Goal: Complete application form

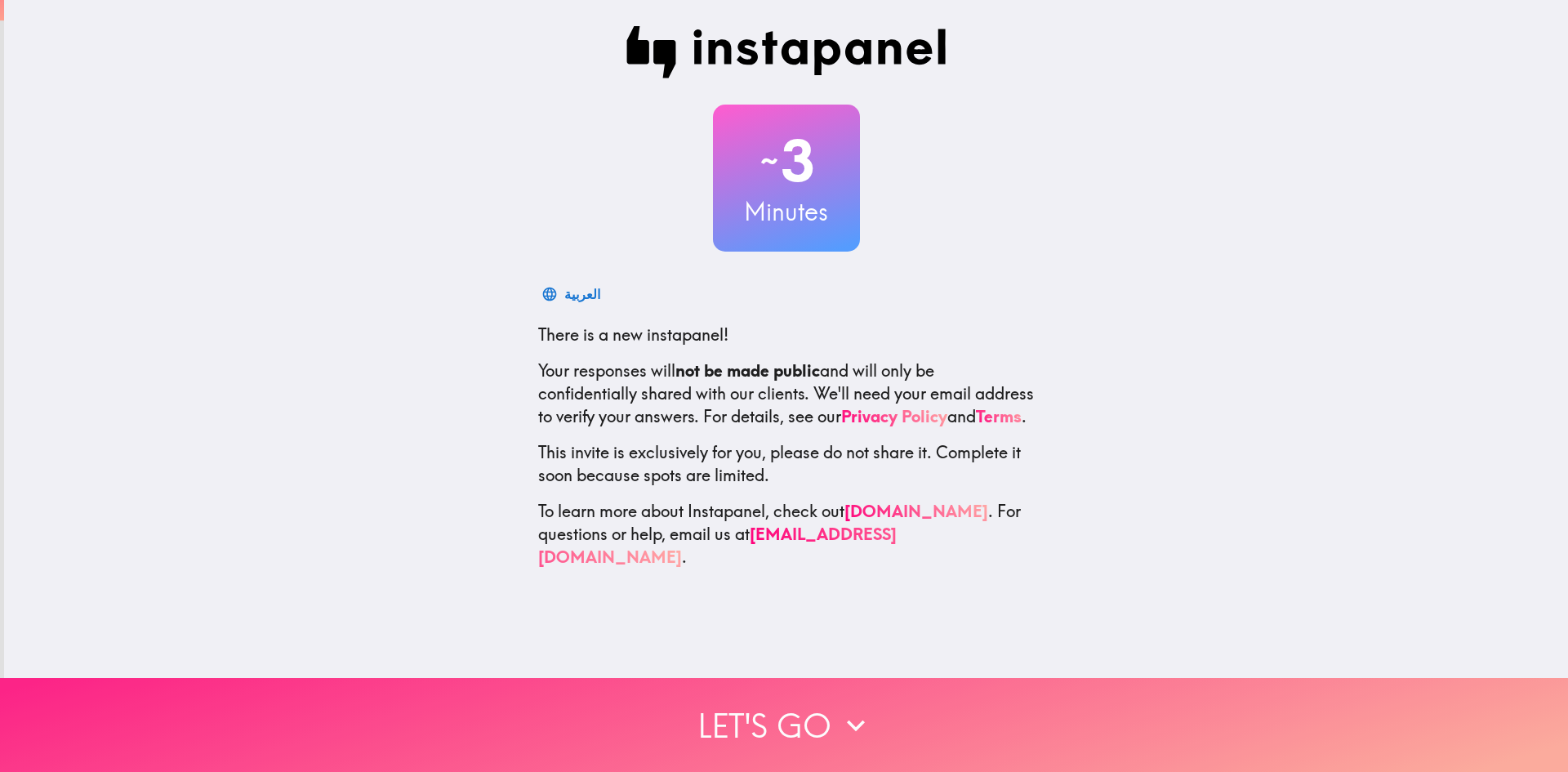
click at [741, 707] on button "Let's go" at bounding box center [784, 725] width 1568 height 94
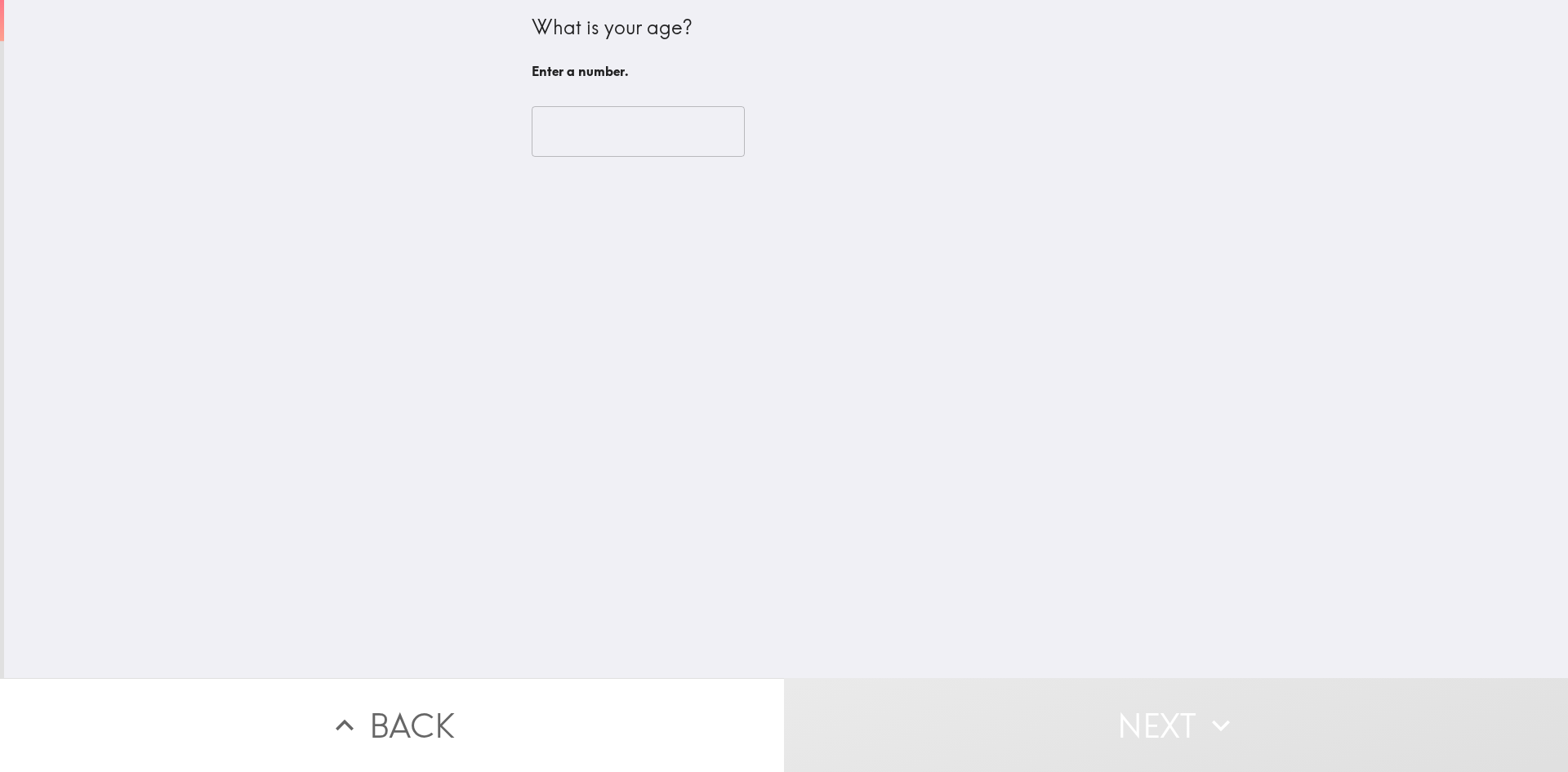
click at [549, 120] on input "number" at bounding box center [638, 131] width 213 height 51
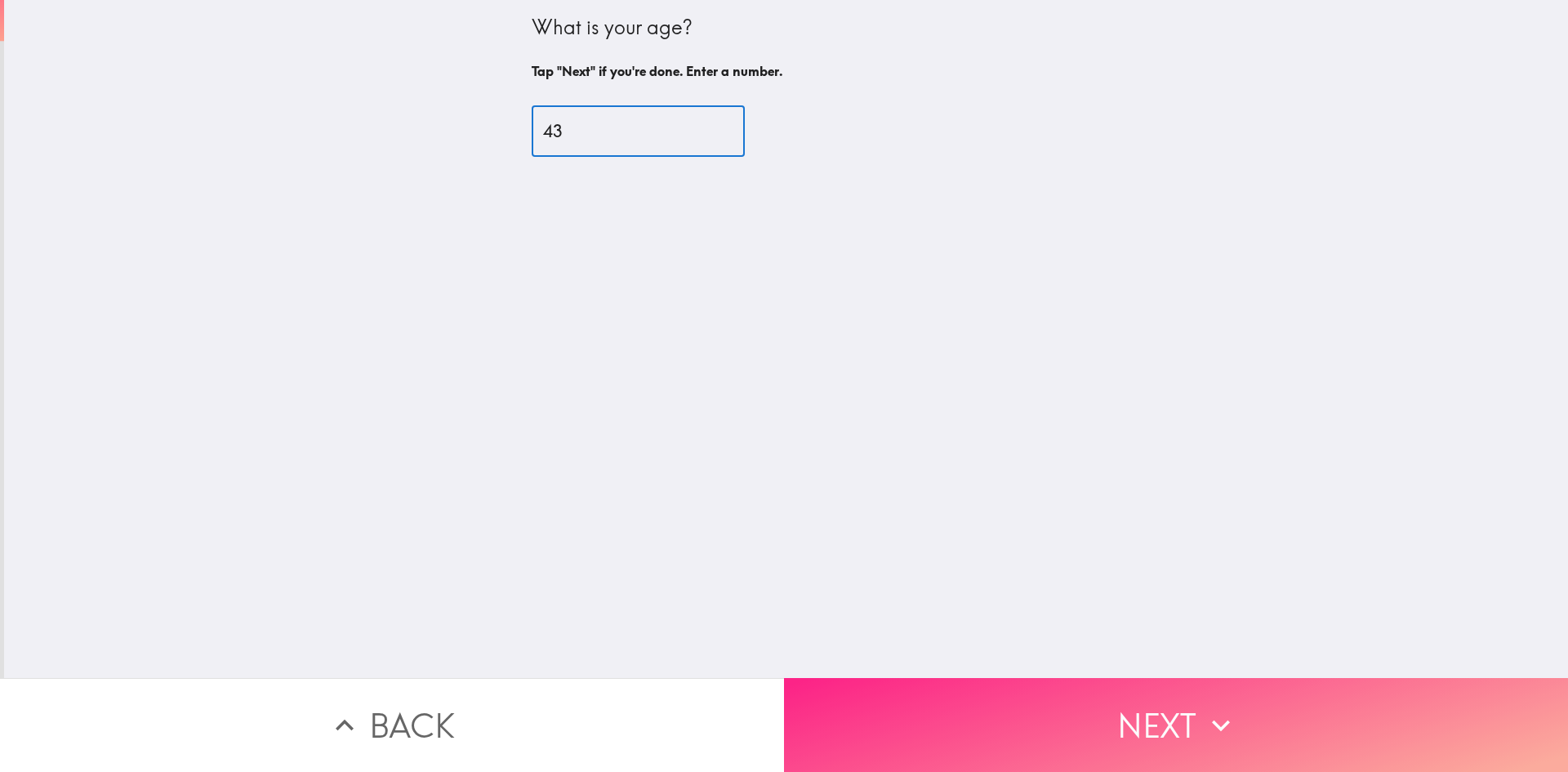
type input "43"
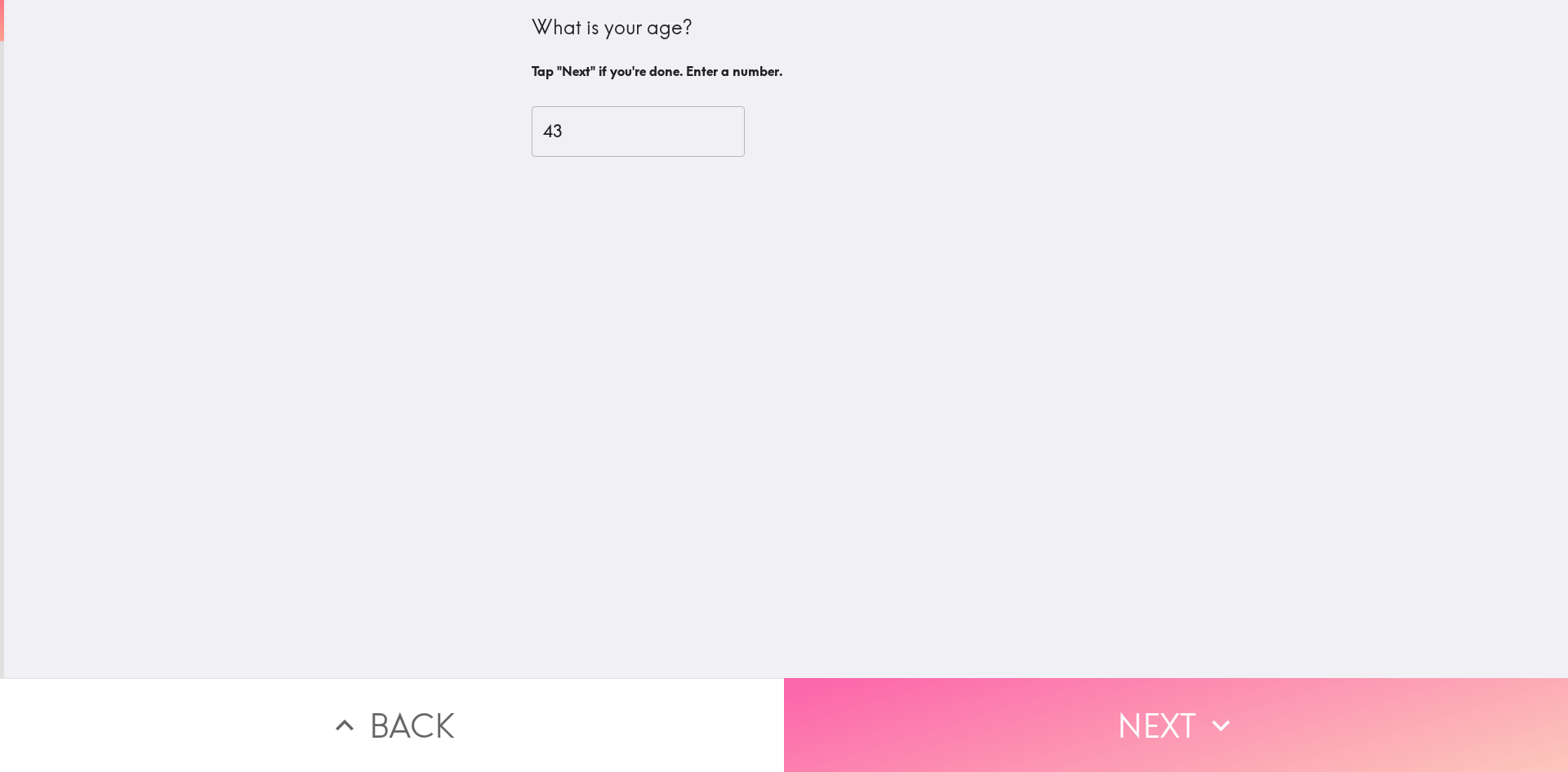
click at [1164, 746] on button "Next" at bounding box center [1176, 725] width 784 height 94
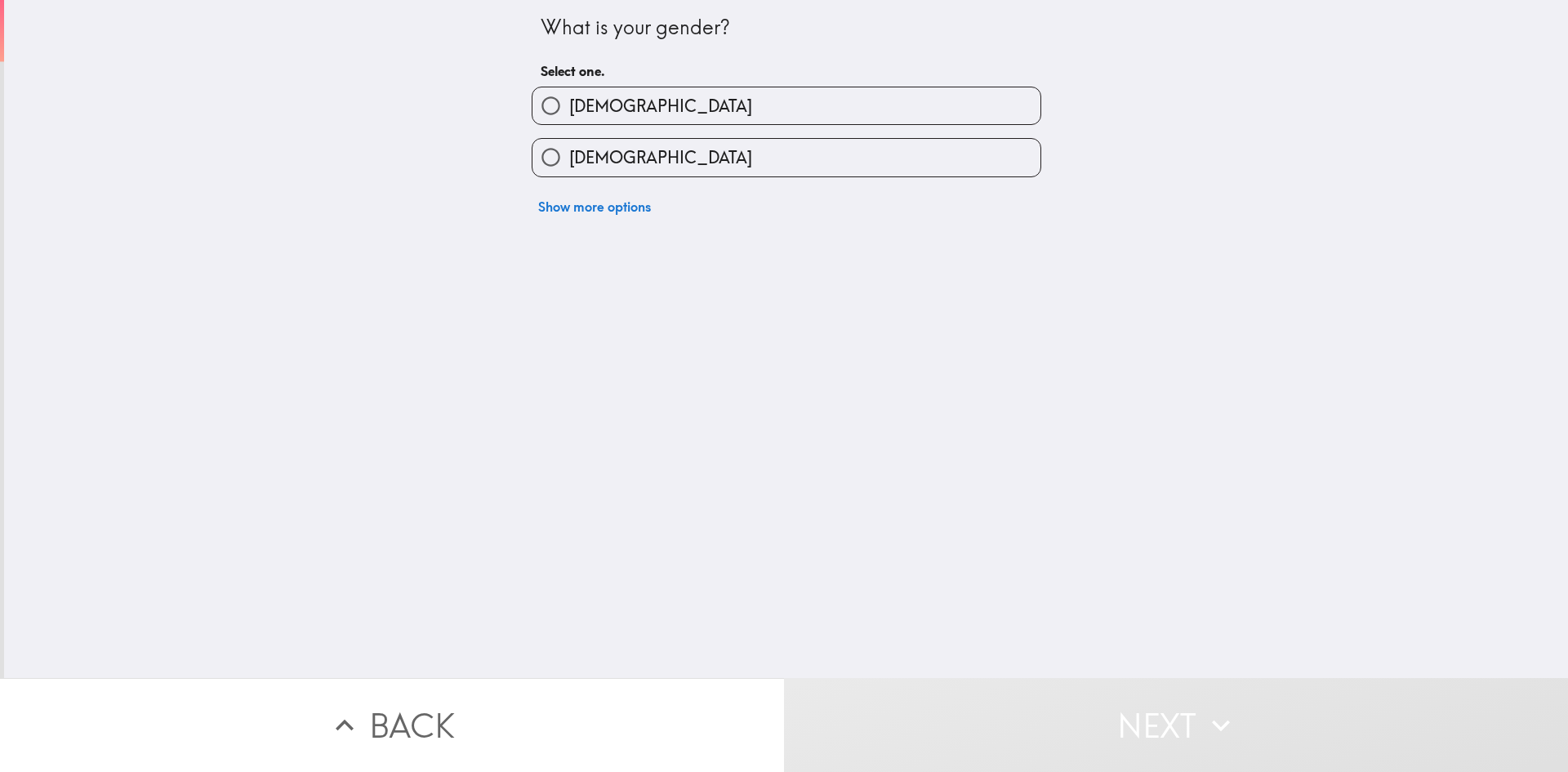
click at [596, 170] on span "Female" at bounding box center [660, 158] width 183 height 23
click at [569, 170] on input "Female" at bounding box center [550, 157] width 37 height 37
radio input "true"
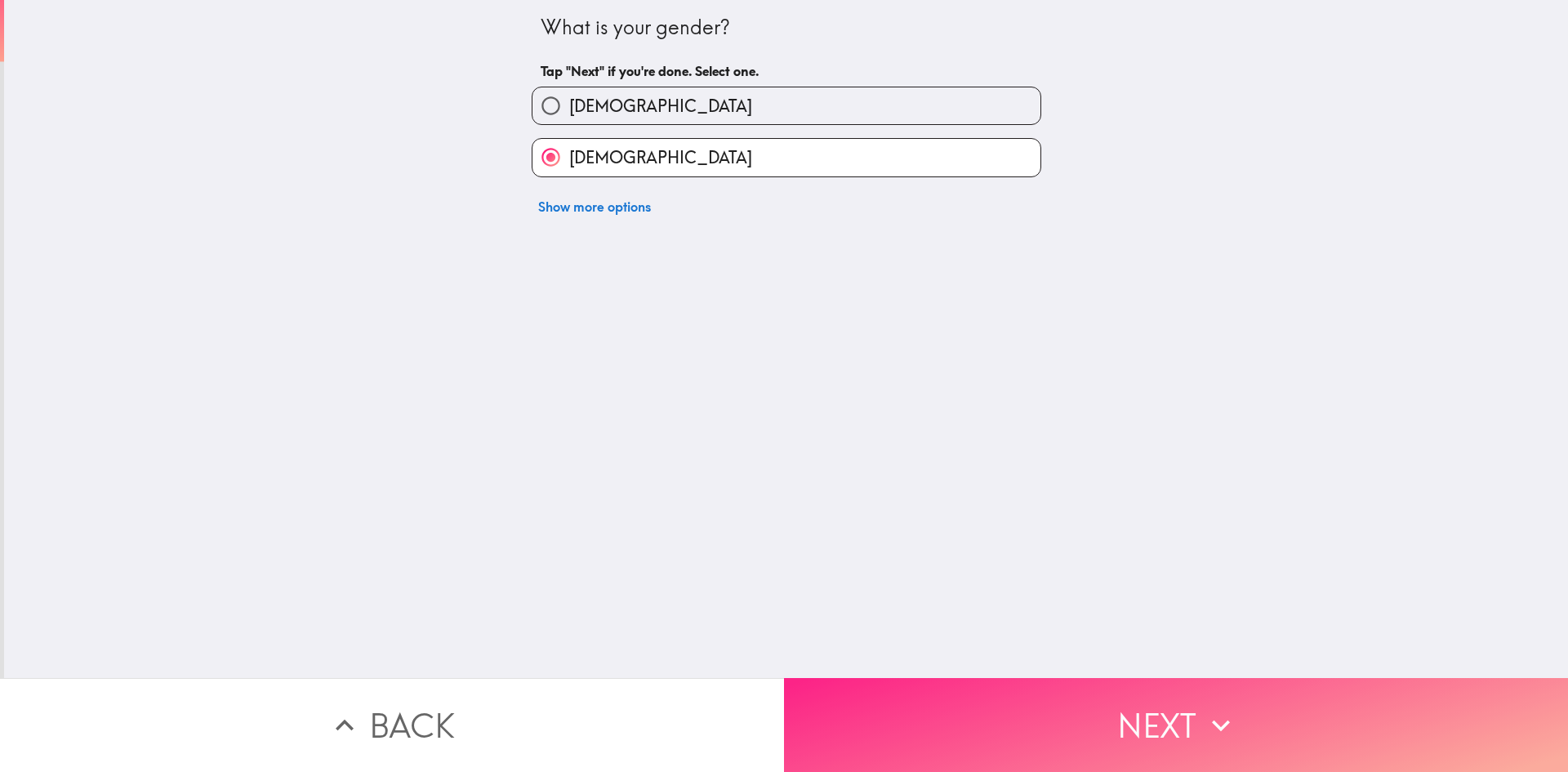
click at [1094, 692] on button "Next" at bounding box center [1176, 725] width 784 height 94
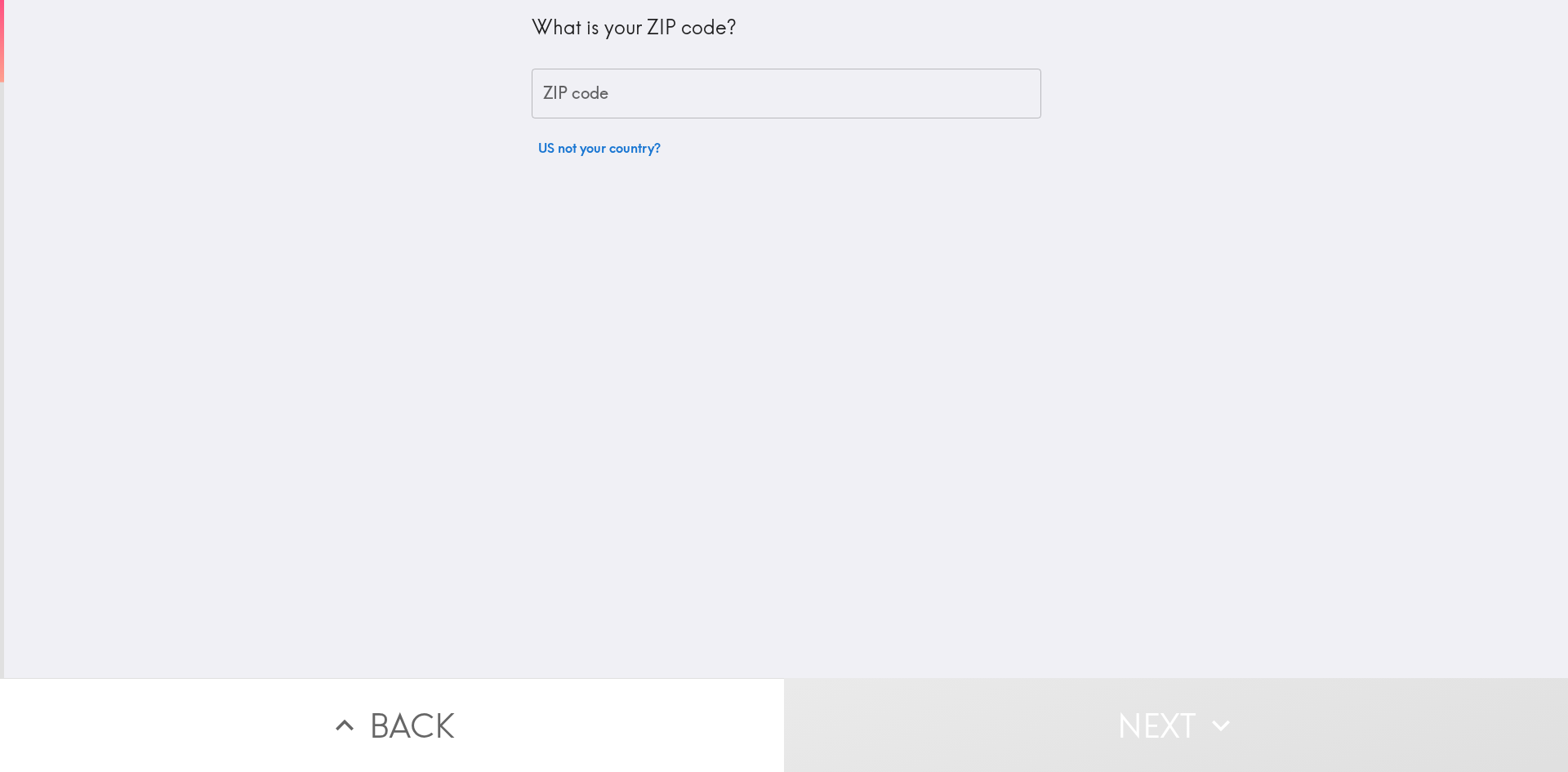
click at [691, 75] on input "ZIP code" at bounding box center [786, 94] width 509 height 51
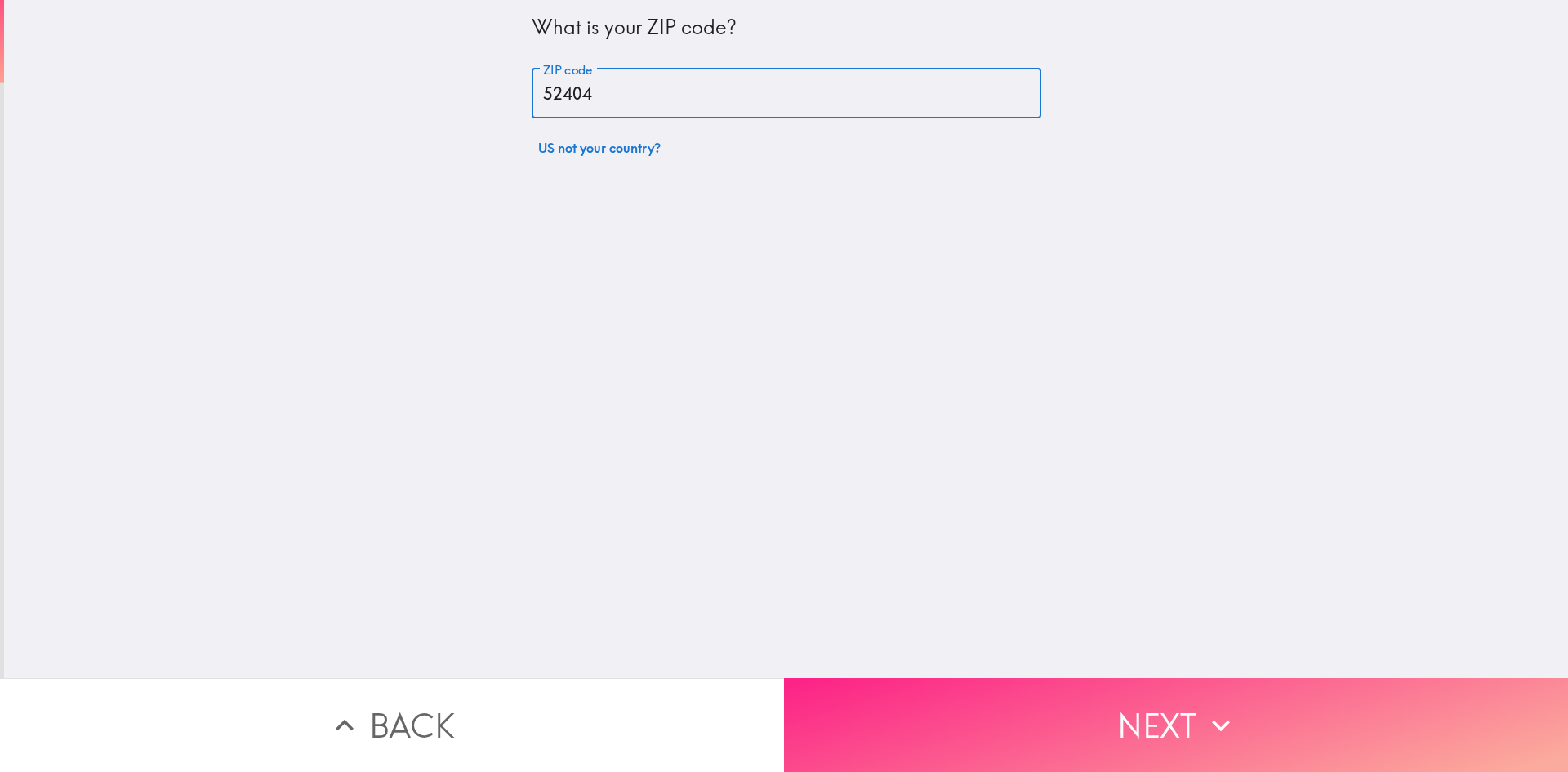
type input "52404"
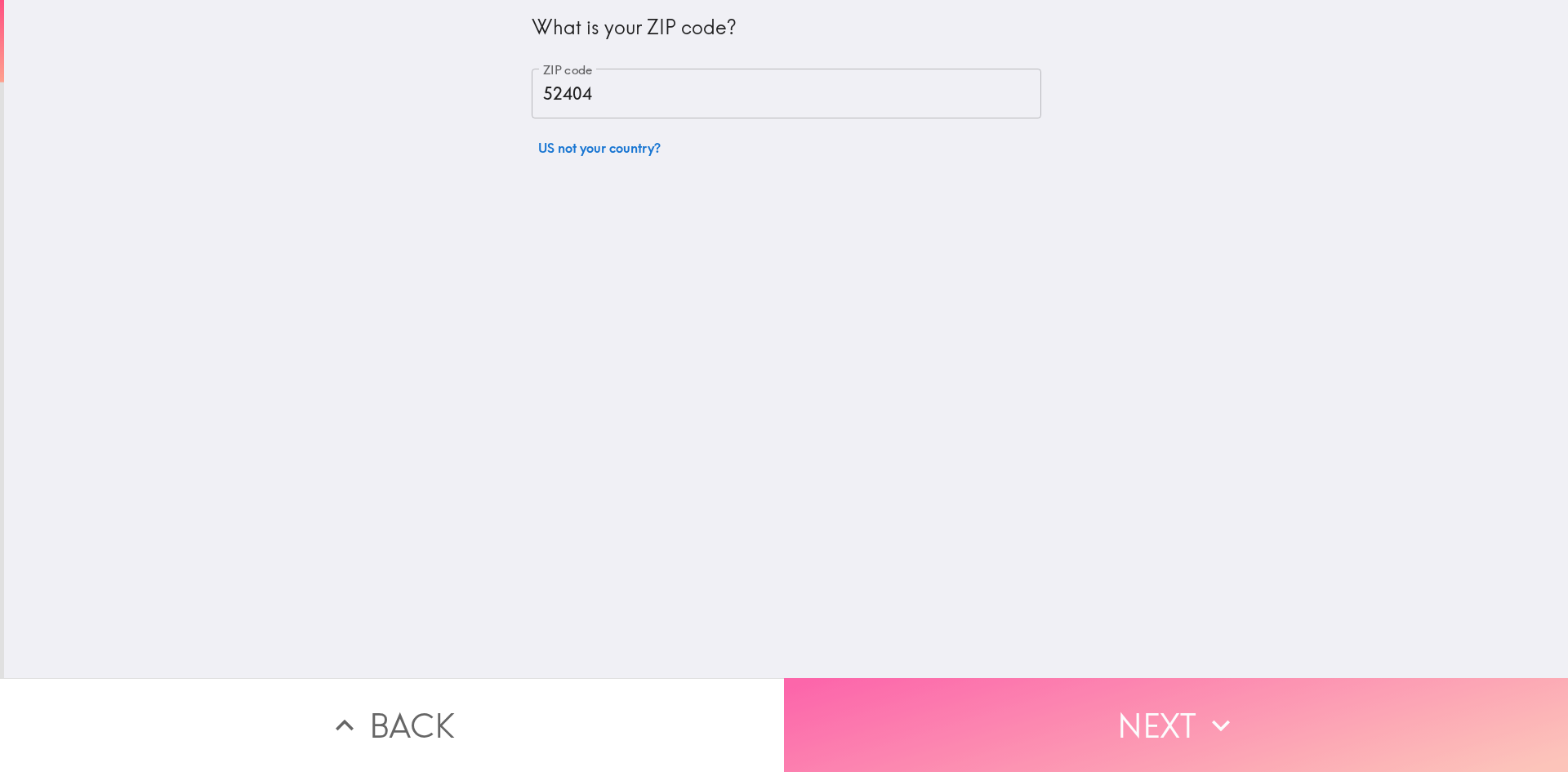
click at [1132, 697] on button "Next" at bounding box center [1176, 725] width 784 height 94
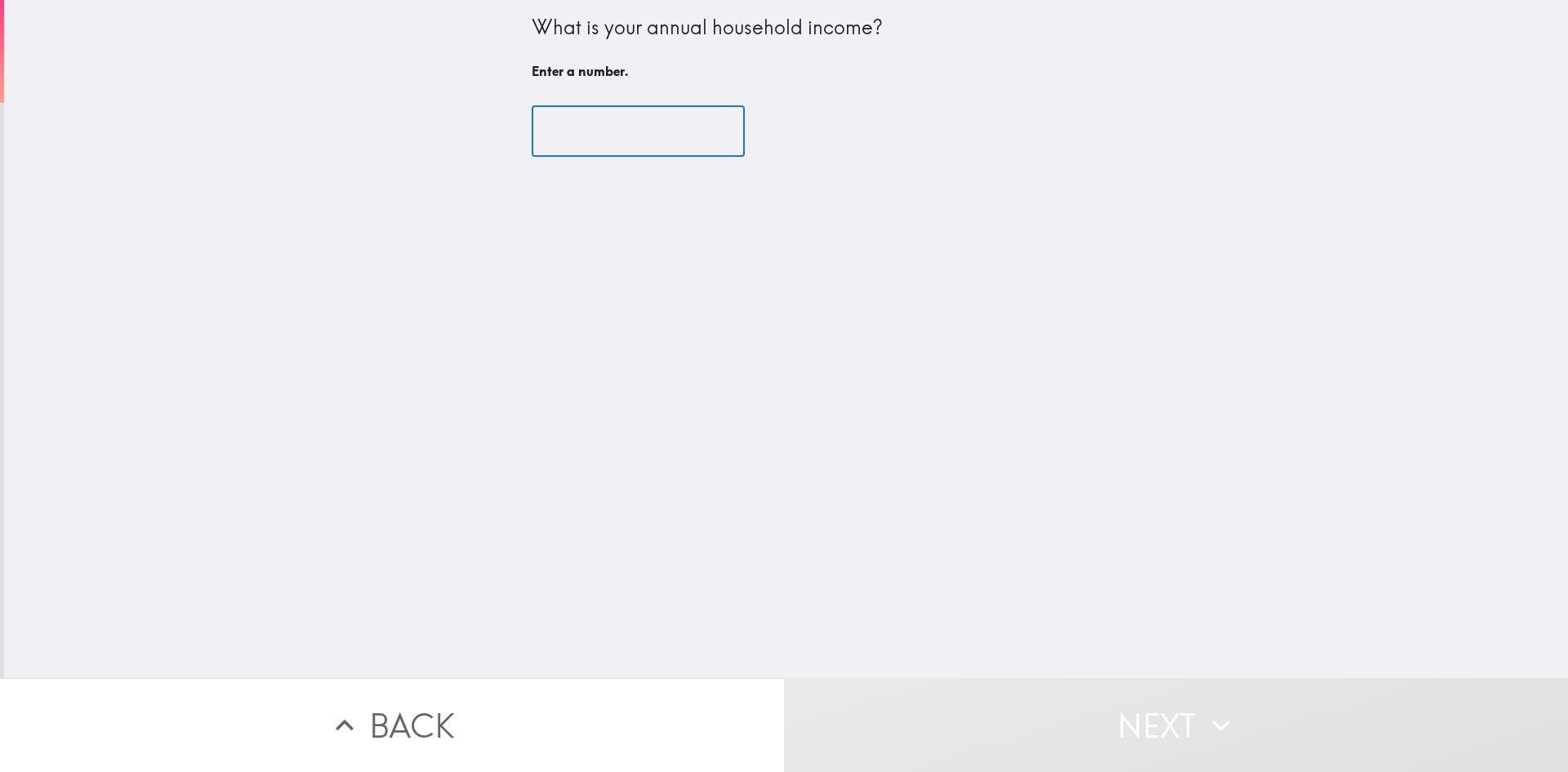
click at [556, 144] on input "number" at bounding box center [638, 131] width 213 height 51
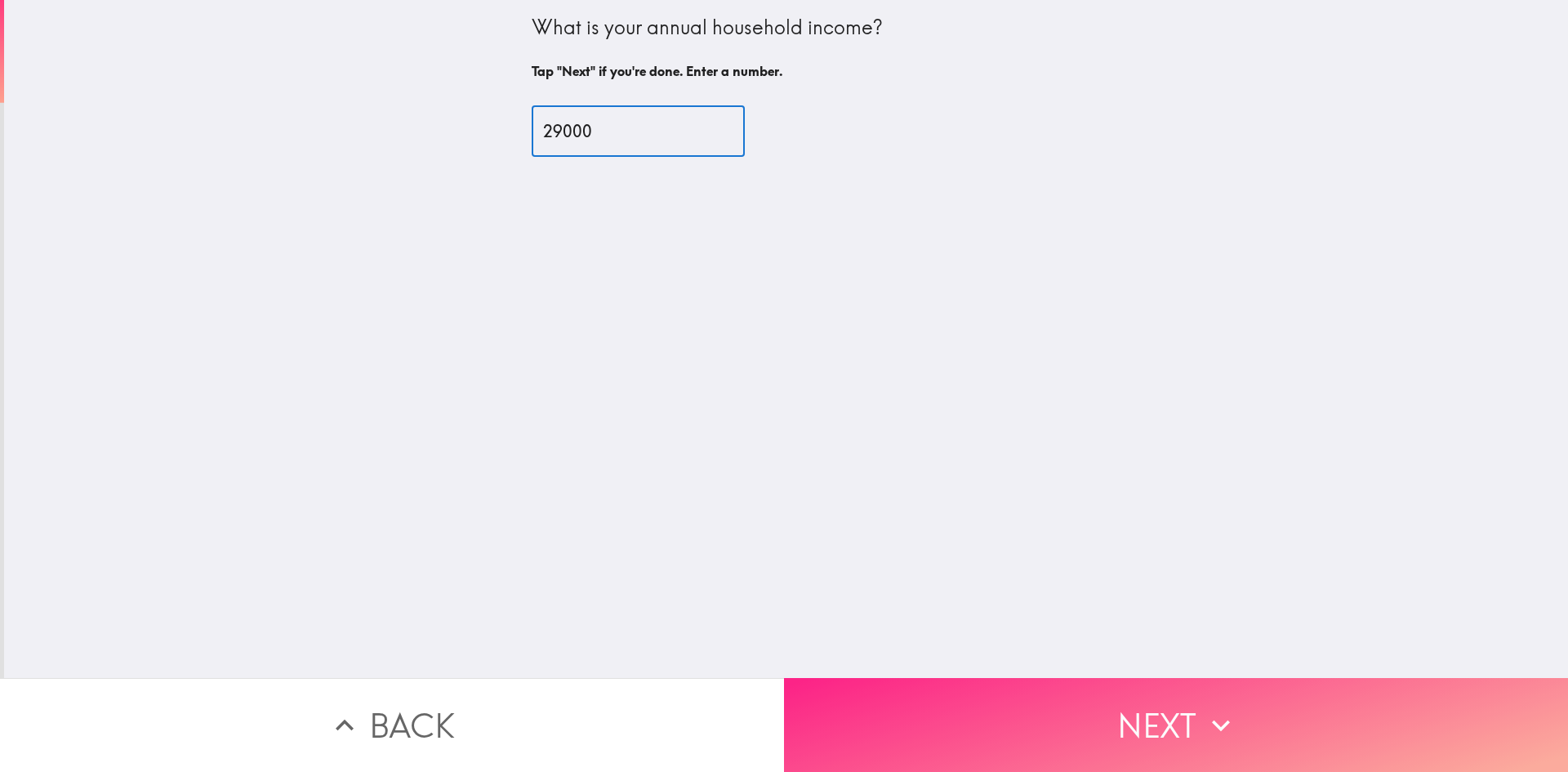
type input "29000"
click at [1167, 706] on button "Next" at bounding box center [1176, 725] width 784 height 94
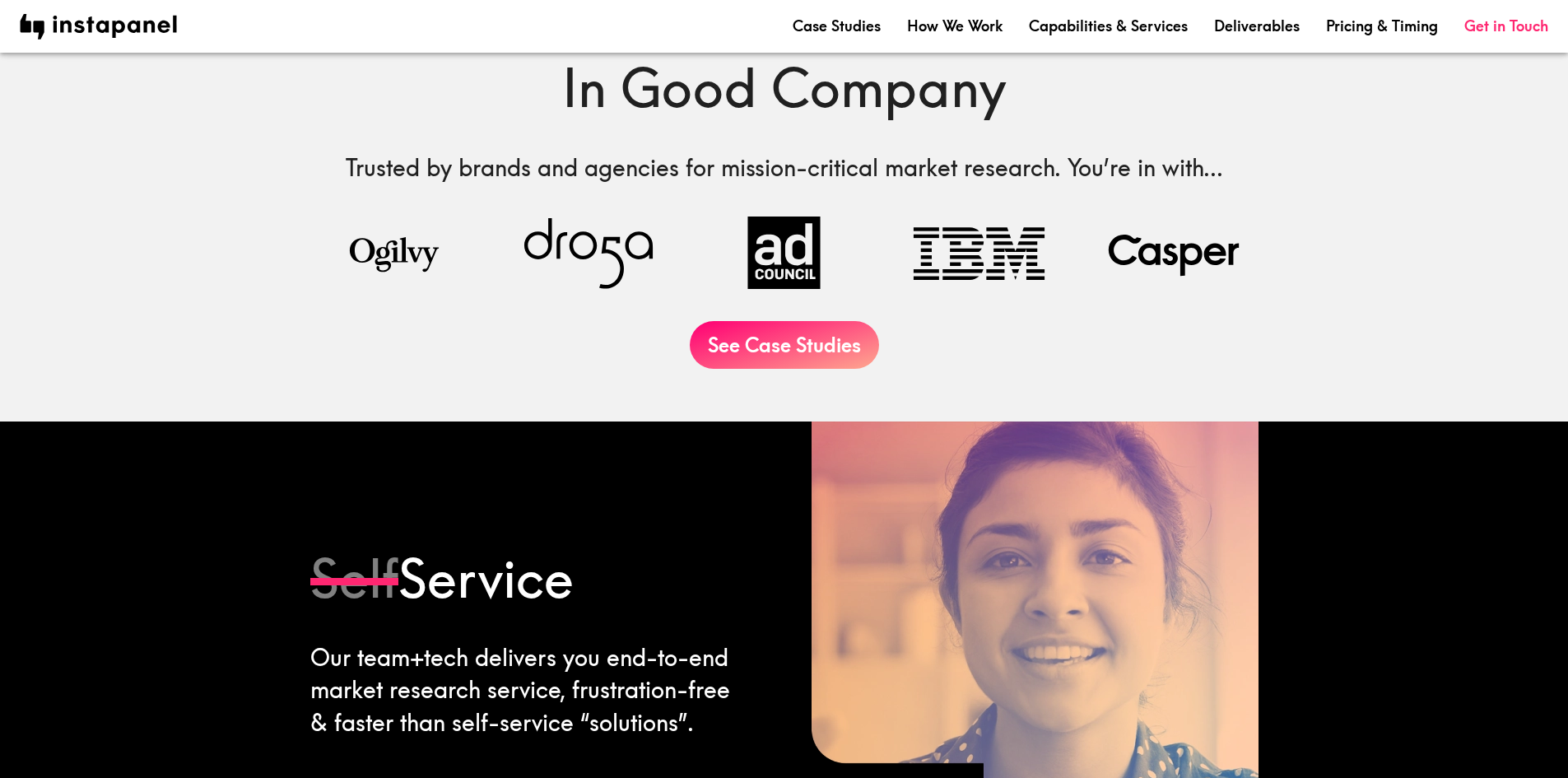
scroll to position [658, 0]
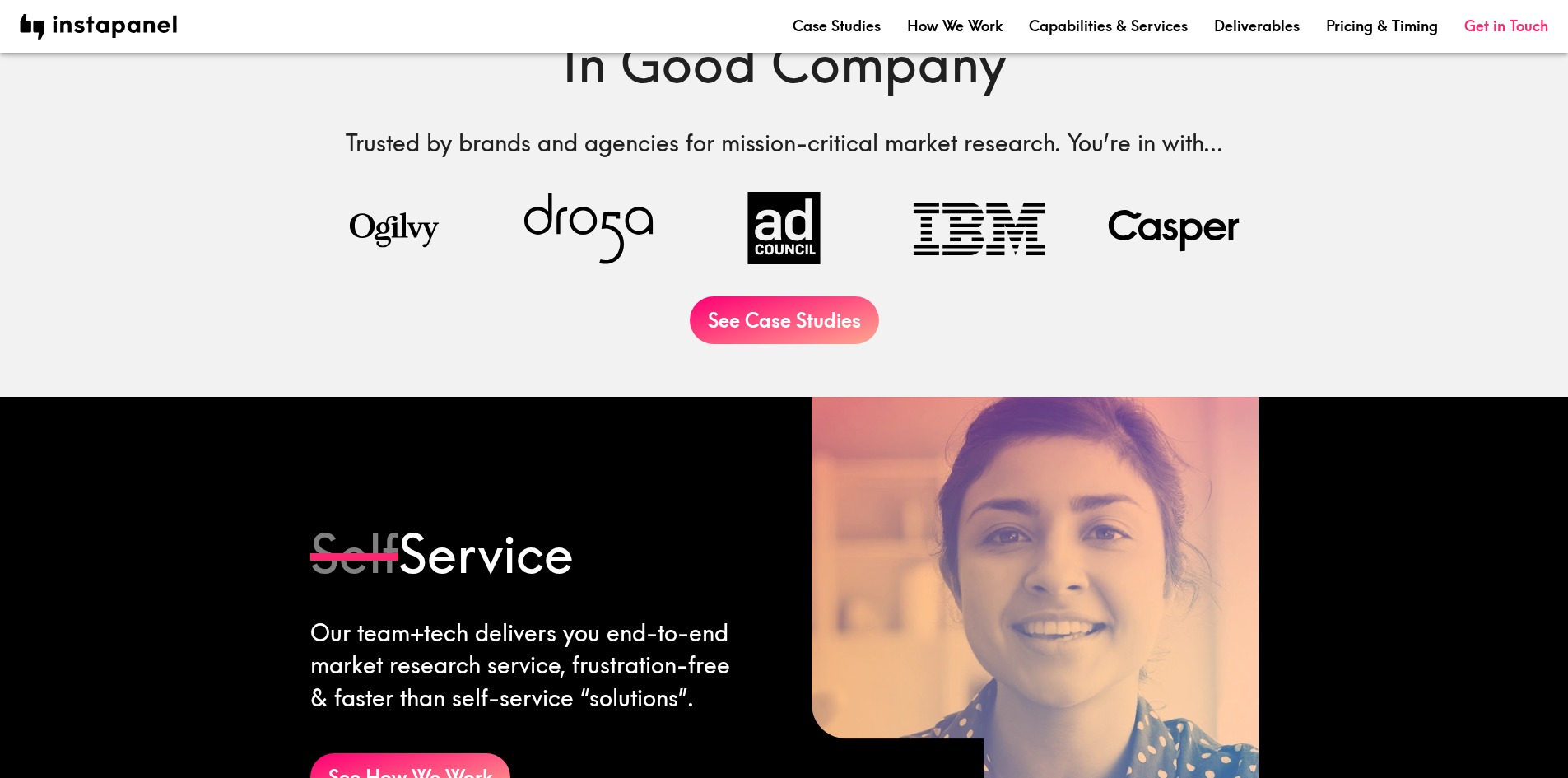
click at [686, 0] on div "Case Studies How We Work Capabilities & Services Deliverables Pricing & Timing …" at bounding box center [784, 26] width 1568 height 53
